Goal: Information Seeking & Learning: Learn about a topic

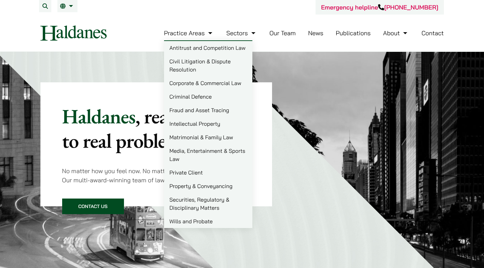
click at [191, 189] on link "Property & Conveyancing" at bounding box center [208, 187] width 88 height 14
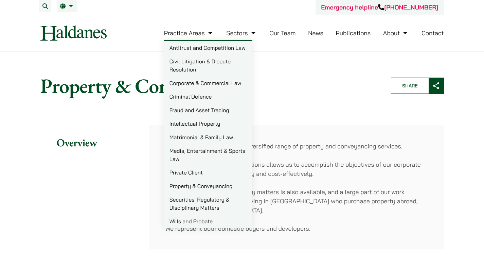
click at [310, 167] on p "Our familiarity with local conditions allows us to accomplish the objectives of…" at bounding box center [296, 169] width 262 height 18
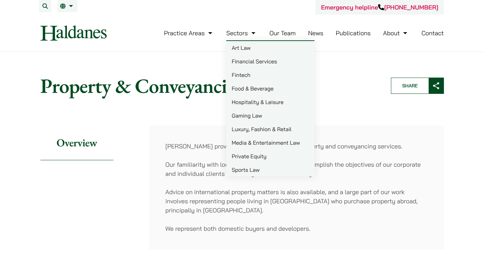
click at [242, 35] on link "Sectors" at bounding box center [241, 33] width 31 height 8
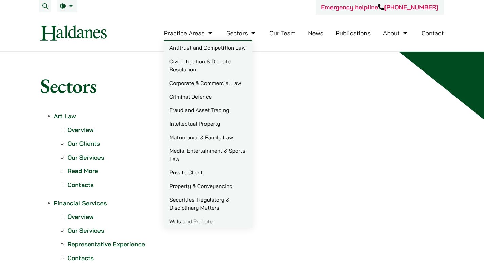
click at [193, 29] on li "Practice Areas Antitrust and Competition Law Civil Litigation & Dispute Resolut…" at bounding box center [189, 33] width 50 height 15
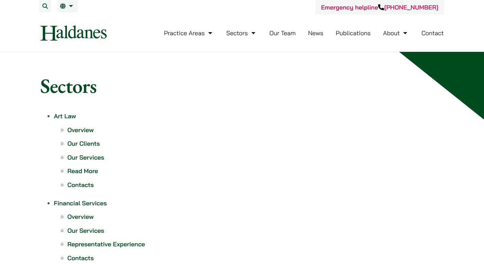
click at [276, 30] on link "Our Team" at bounding box center [282, 33] width 26 height 8
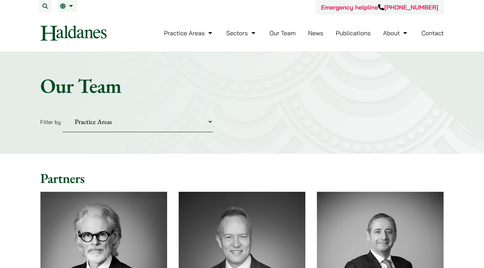
scroll to position [68, 0]
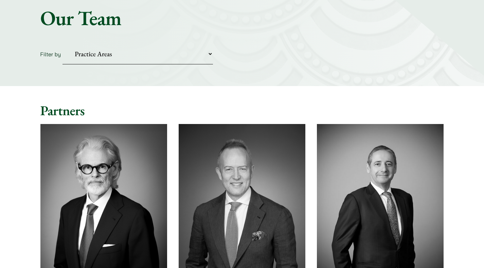
click at [213, 56] on form "Filter by Practice Areas Antitrust and Competition Civil Litigation & Dispute R…" at bounding box center [241, 54] width 403 height 21
click at [212, 56] on select "Practice Areas Antitrust and Competition Civil Litigation & Dispute Resolution …" at bounding box center [137, 54] width 150 height 21
select select "property-conveyancing"
click at [62, 44] on select "Practice Areas Antitrust and Competition Civil Litigation & Dispute Resolution …" at bounding box center [137, 54] width 150 height 21
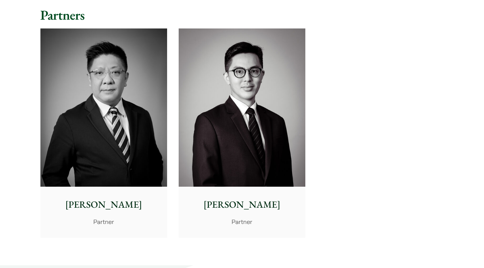
scroll to position [170, 0]
